Goal: Task Accomplishment & Management: Manage account settings

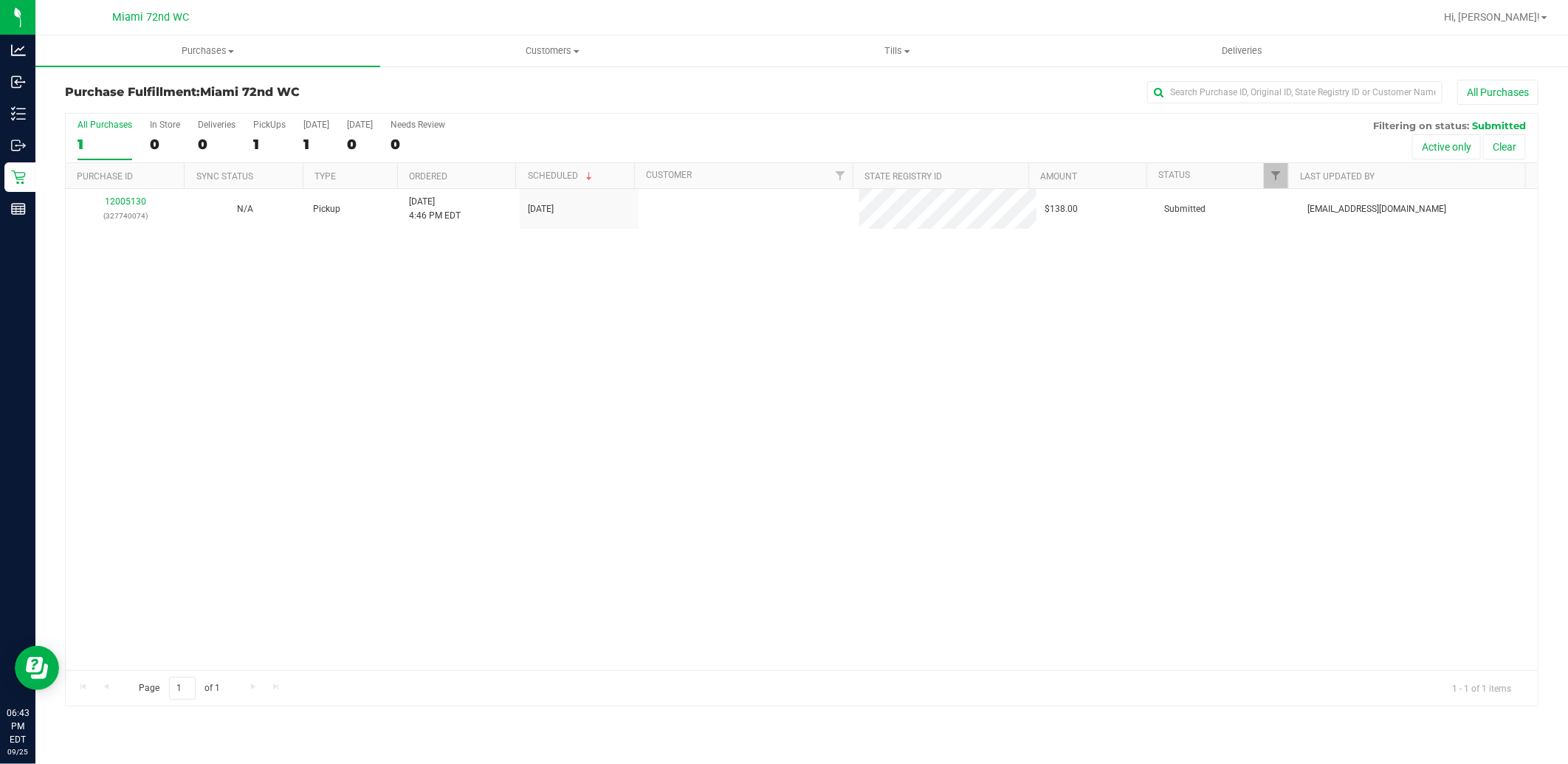
click at [131, 195] on div "12005130 (327740074)" at bounding box center [125, 209] width 102 height 28
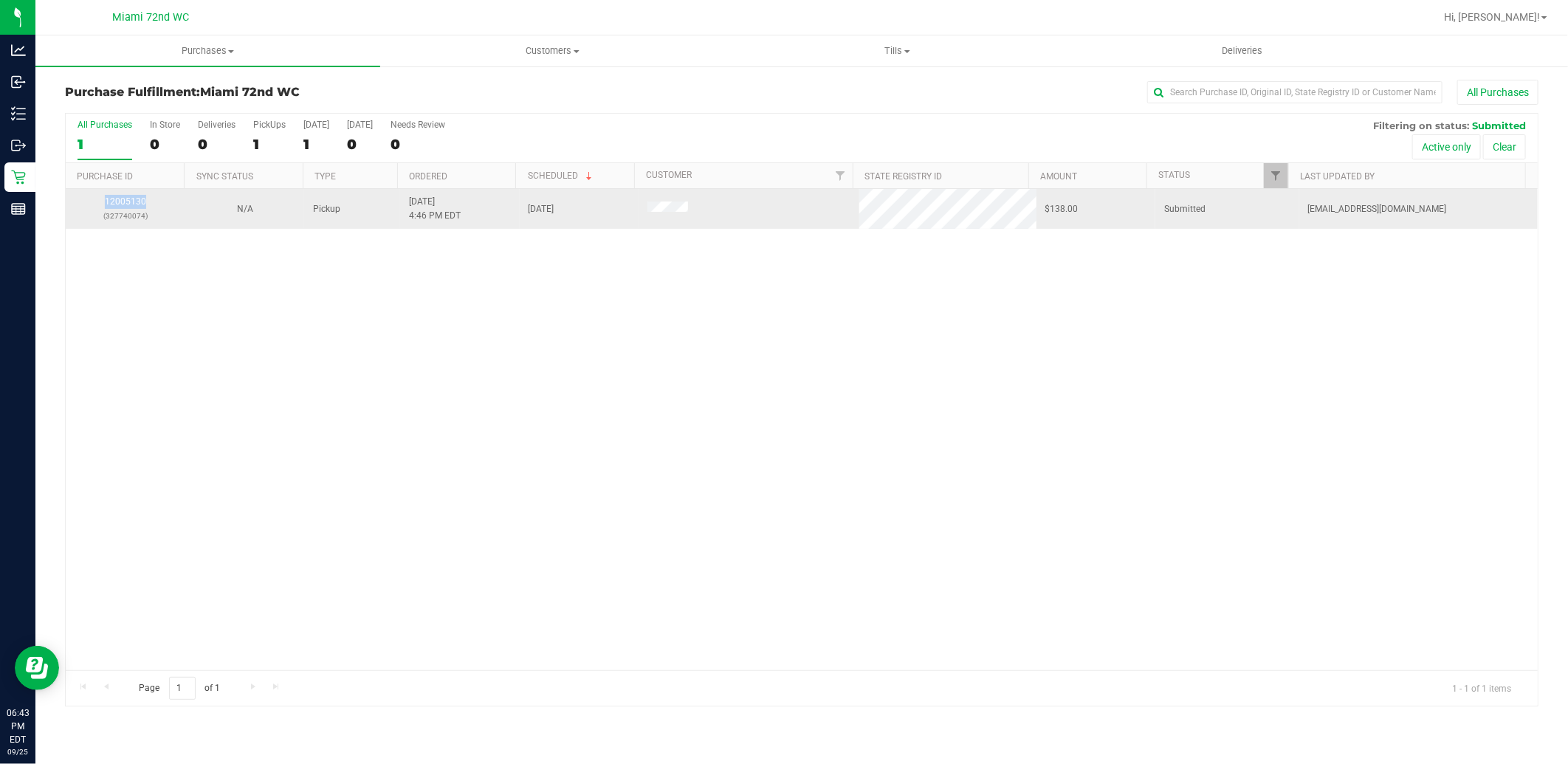
drag, startPoint x: 139, startPoint y: 189, endPoint x: 130, endPoint y: 195, distance: 10.8
click at [130, 195] on div "12005130 (327740074)" at bounding box center [125, 209] width 102 height 28
drag, startPoint x: 130, startPoint y: 195, endPoint x: 87, endPoint y: 223, distance: 51.3
click at [87, 223] on p "(327740074)" at bounding box center [125, 216] width 102 height 14
click at [123, 204] on link "12005130" at bounding box center [125, 201] width 41 height 10
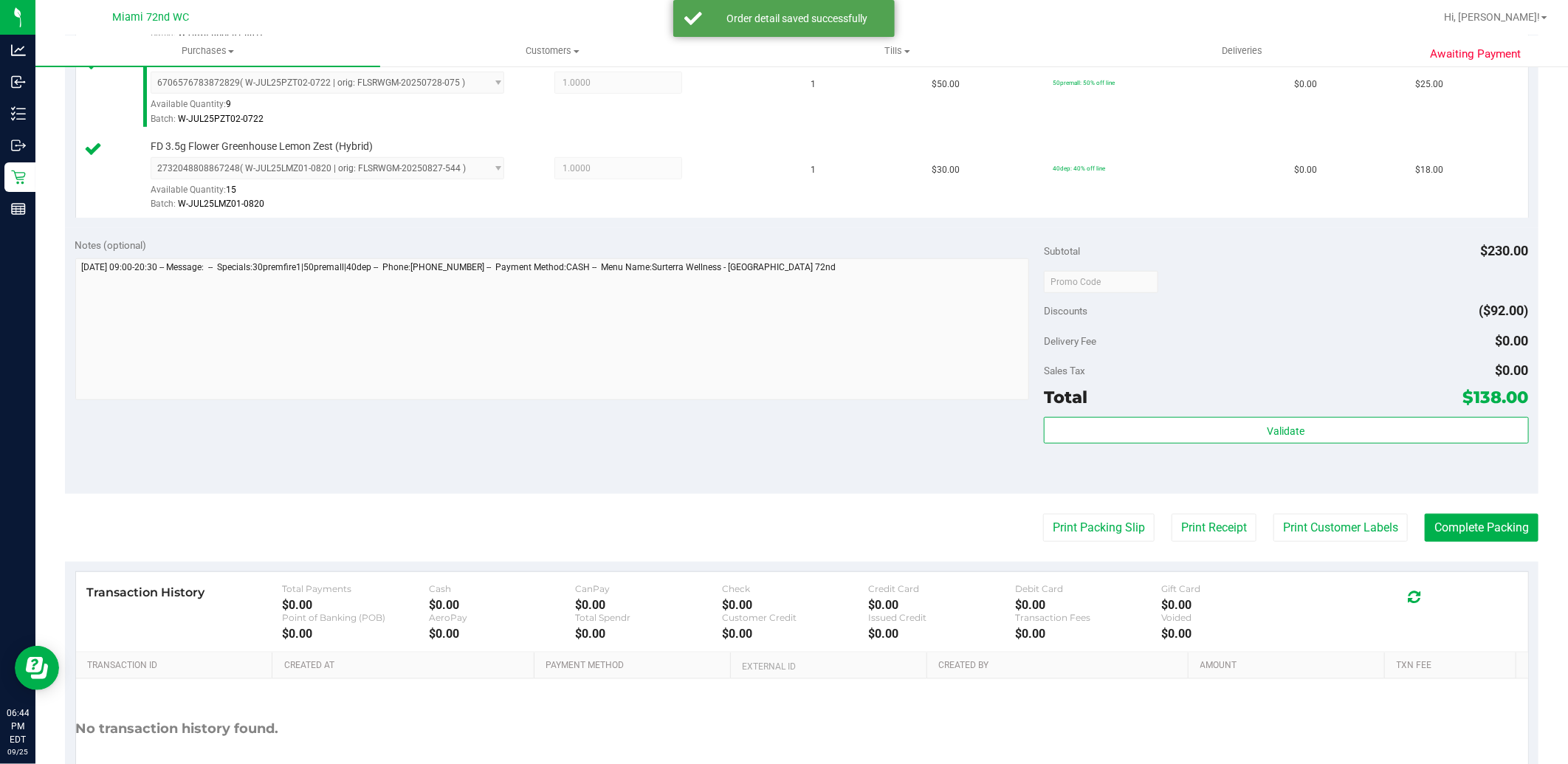
scroll to position [786, 0]
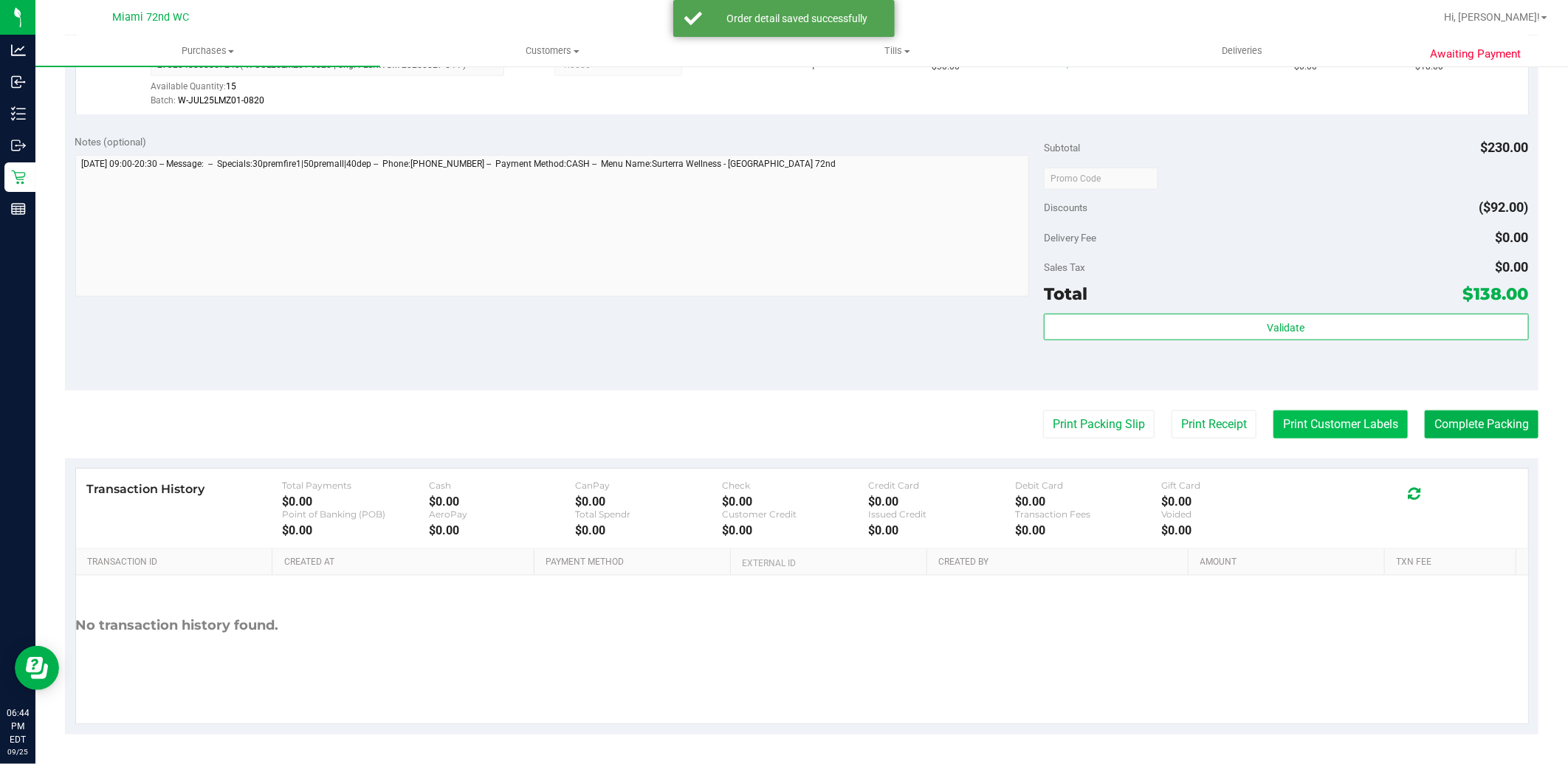
click at [1311, 421] on button "Print Customer Labels" at bounding box center [1340, 424] width 134 height 28
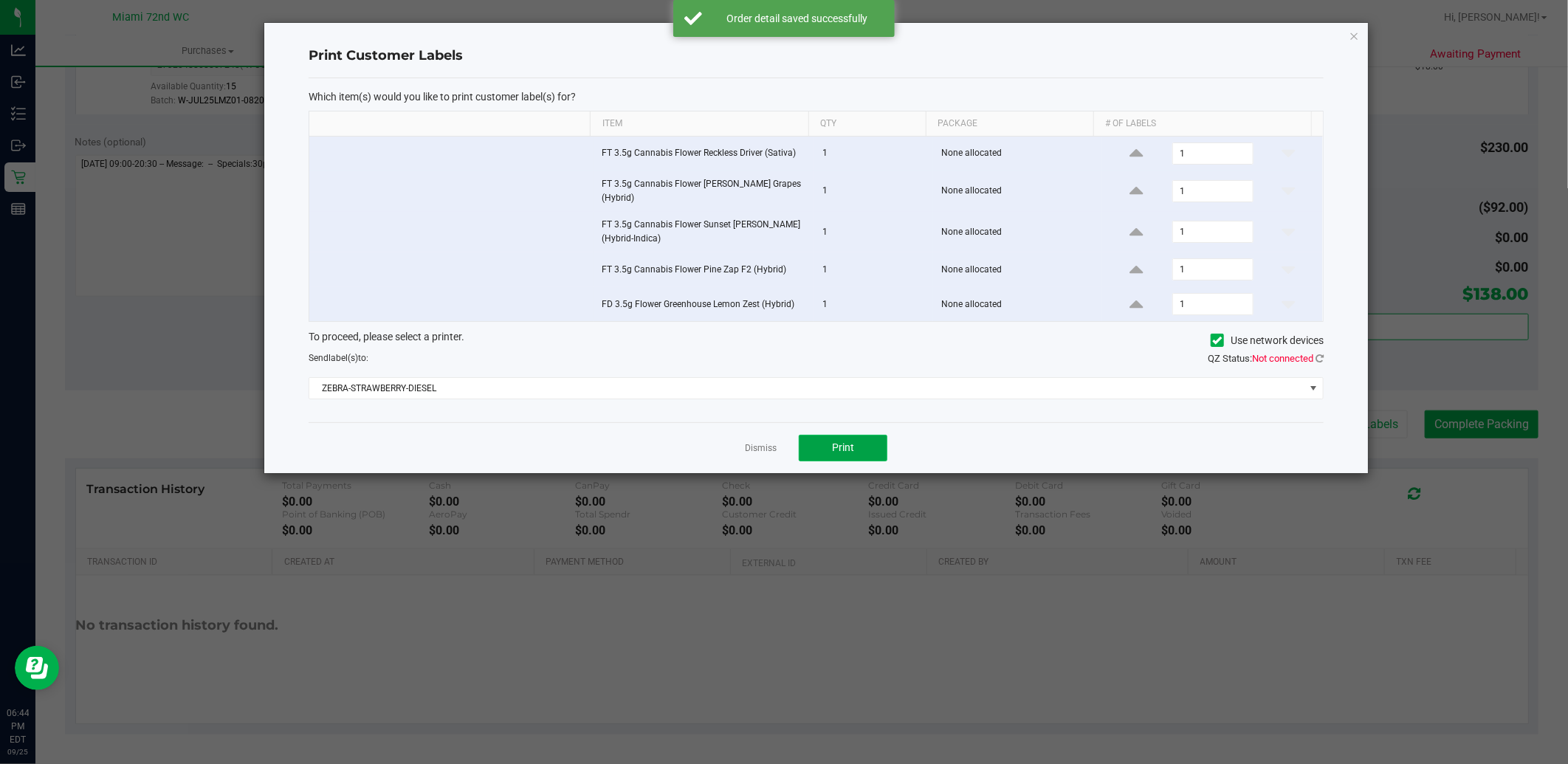
click at [836, 445] on span "Print" at bounding box center [843, 448] width 22 height 12
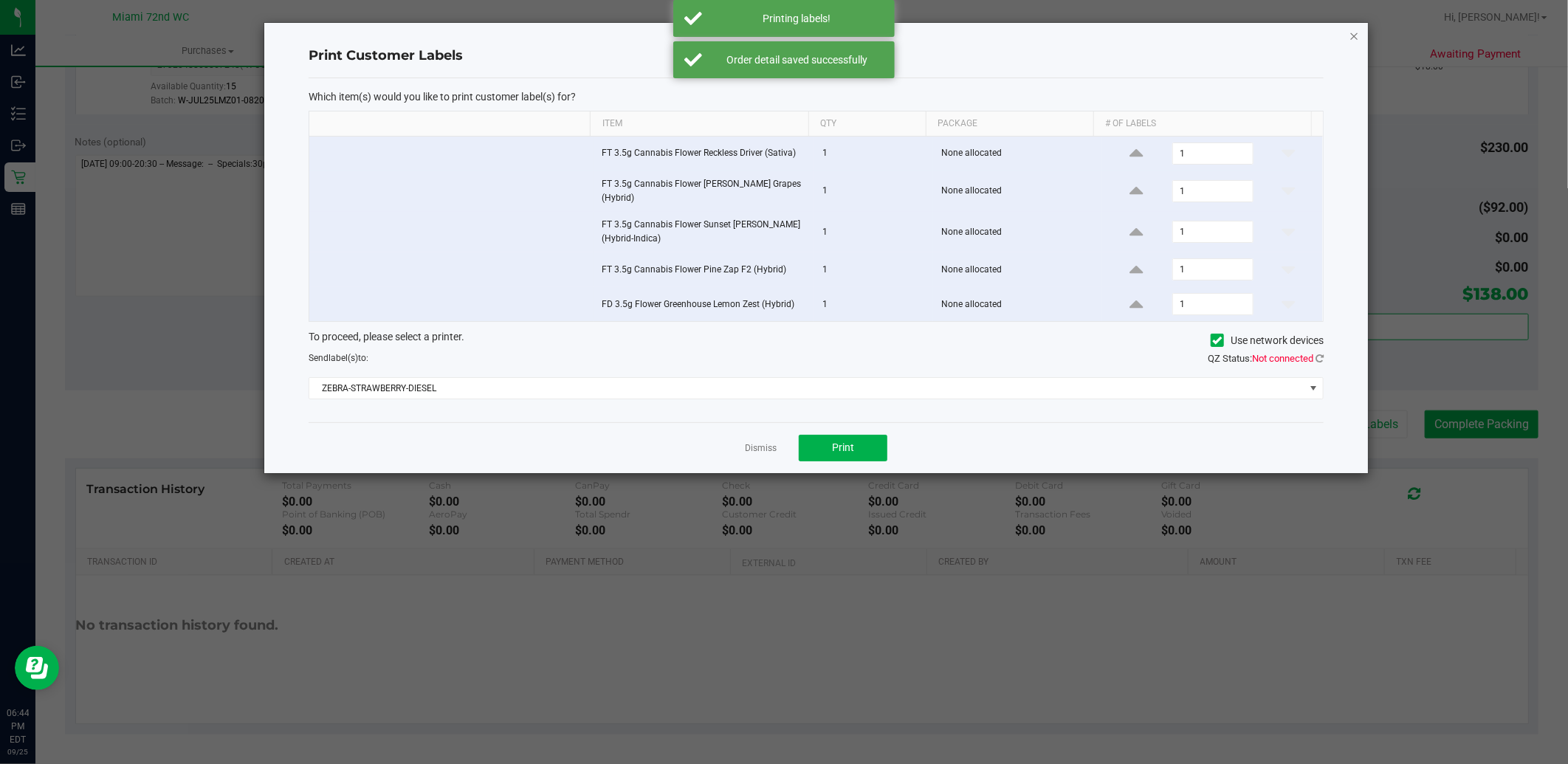
click at [1351, 27] on icon "button" at bounding box center [1354, 35] width 10 height 18
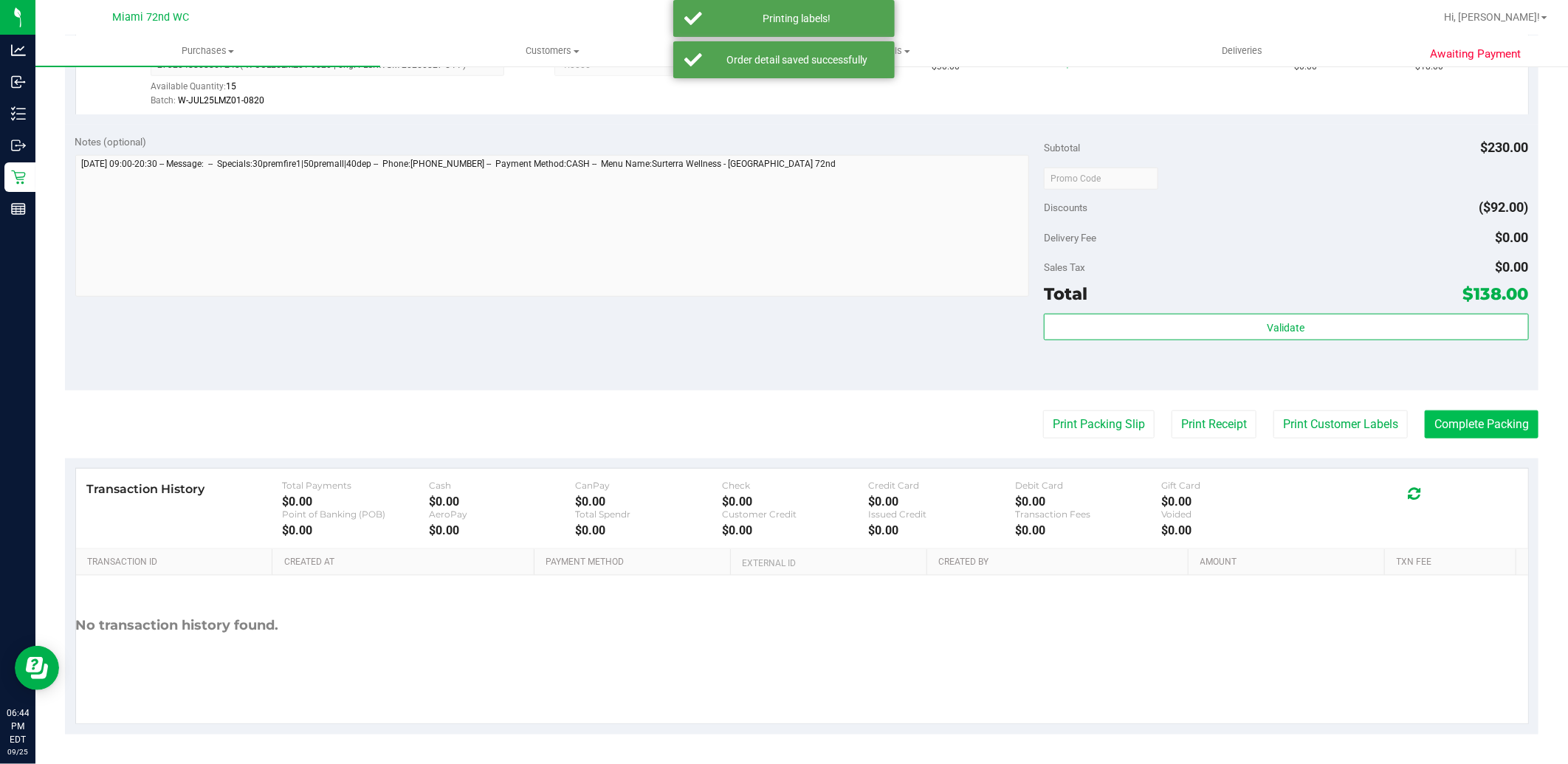
drag, startPoint x: 1462, startPoint y: 395, endPoint x: 1465, endPoint y: 411, distance: 16.3
click at [1463, 396] on purchase-details "Back Edit Purchase Cancel Purchase View Profile # 12005130 BioTrack ID: - Submi…" at bounding box center [802, 14] width 1473 height 1438
click at [1465, 421] on button "Complete Packing" at bounding box center [1481, 424] width 113 height 28
